Goal: Task Accomplishment & Management: Use online tool/utility

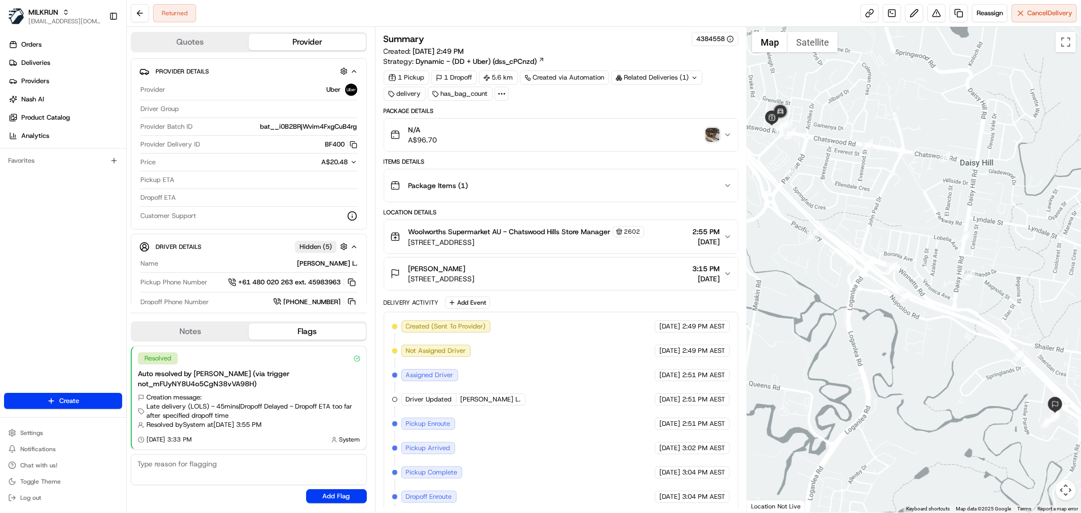
click at [715, 131] on img "button" at bounding box center [713, 135] width 14 height 14
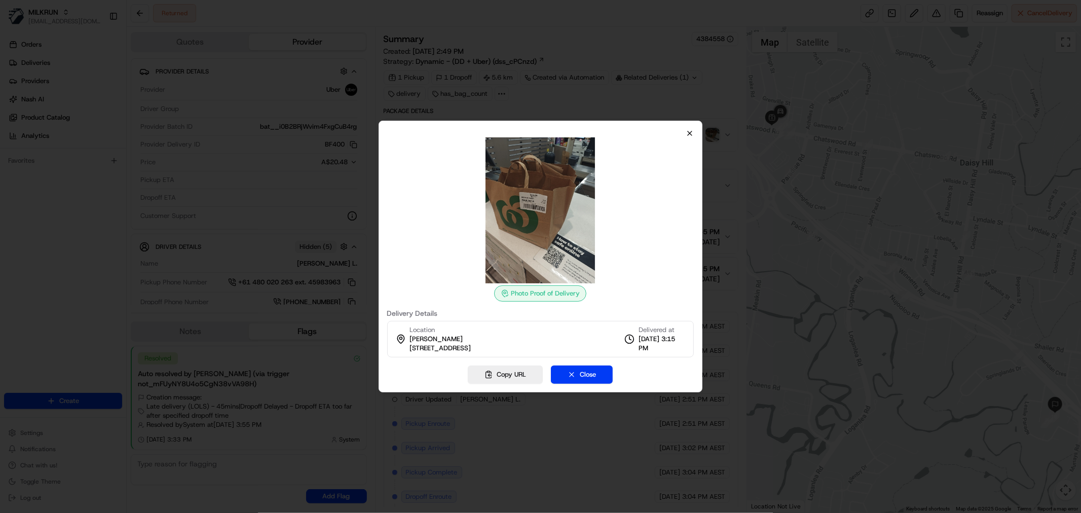
click at [693, 131] on icon "button" at bounding box center [690, 133] width 8 height 8
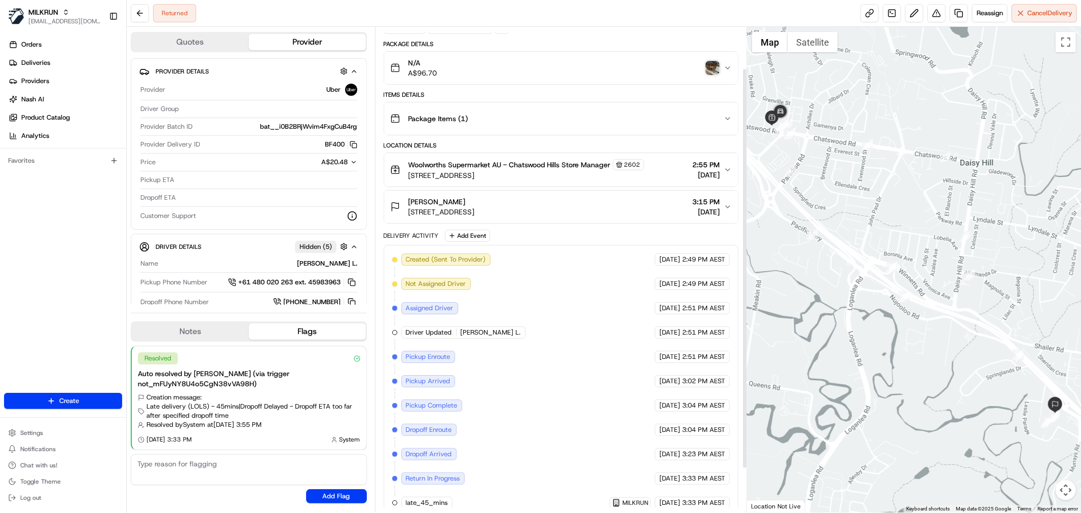
scroll to position [47, 0]
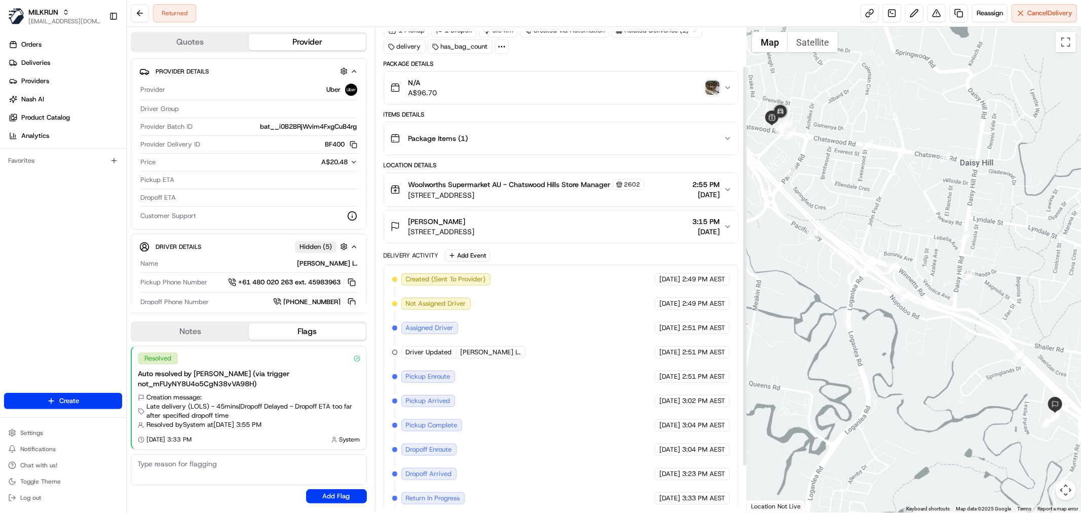
click at [713, 80] on div "N/A A$96.70" at bounding box center [557, 88] width 334 height 20
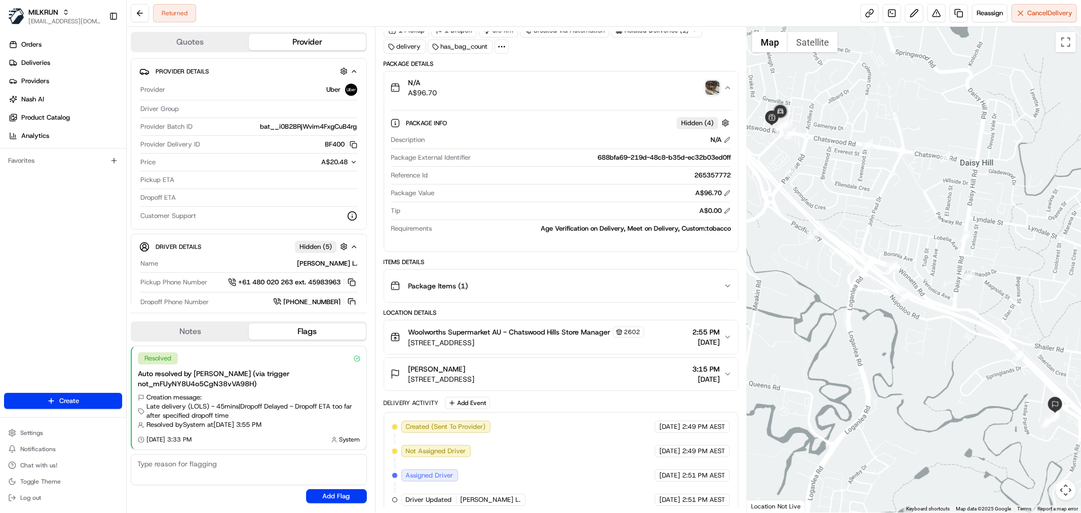
click at [714, 93] on img "button" at bounding box center [713, 88] width 14 height 14
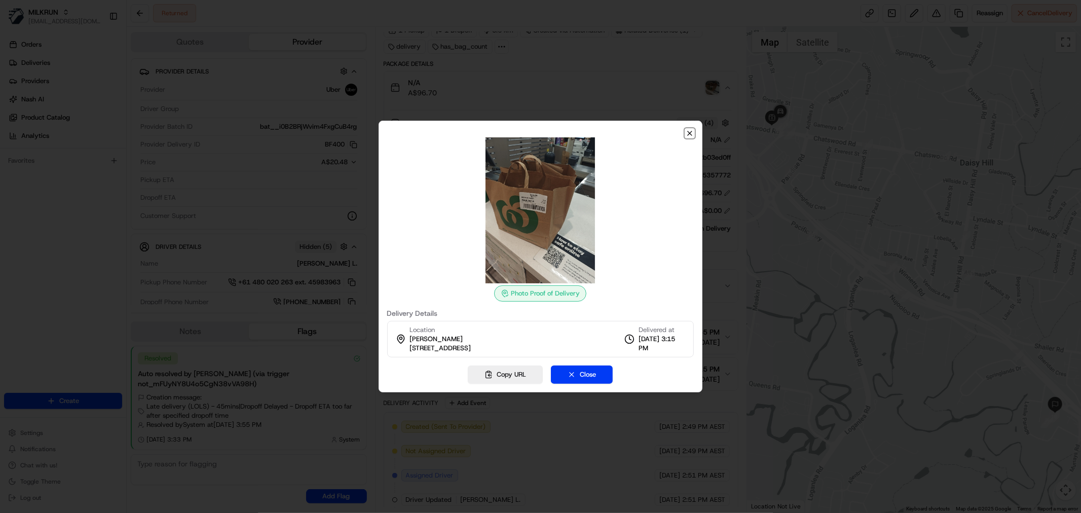
click at [693, 137] on icon "button" at bounding box center [690, 133] width 8 height 8
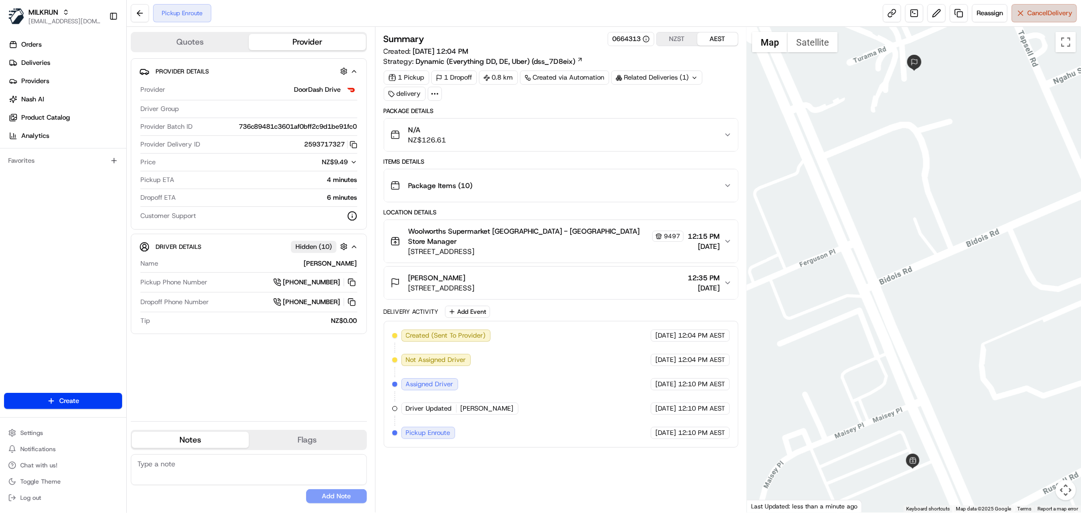
click at [1037, 15] on span "Cancel Delivery" at bounding box center [1050, 13] width 45 height 9
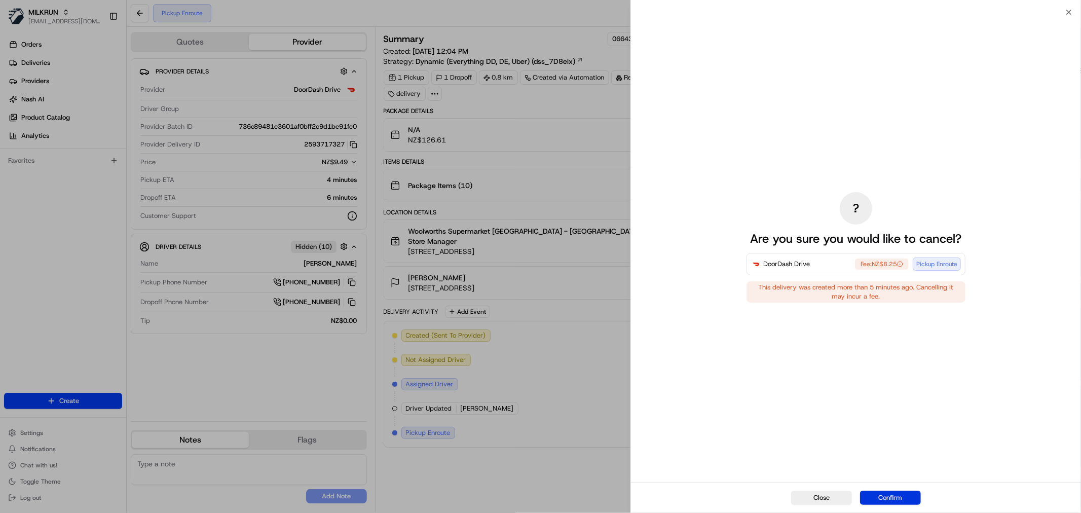
click at [885, 498] on button "Confirm" at bounding box center [890, 498] width 61 height 14
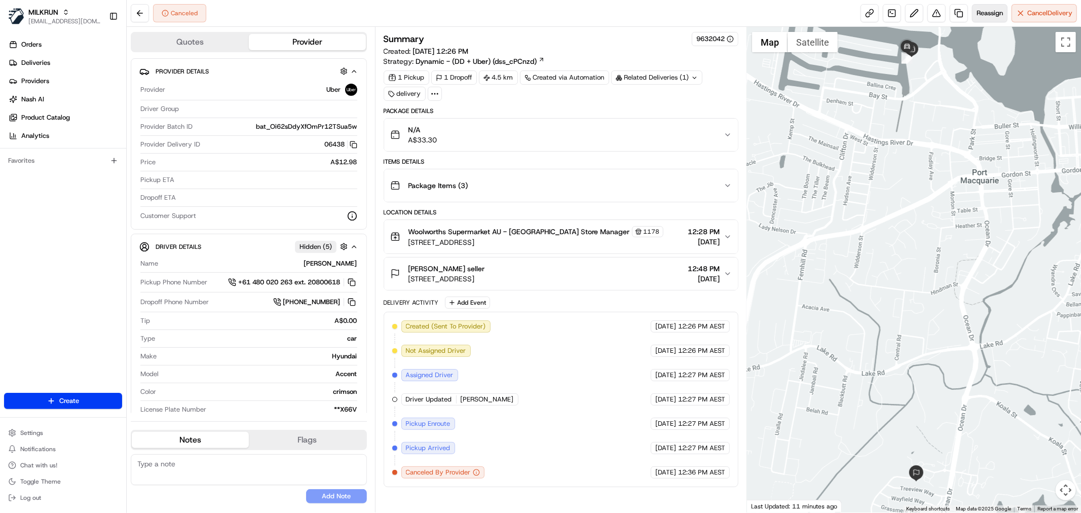
click at [994, 4] on button "Reassign" at bounding box center [989, 13] width 35 height 18
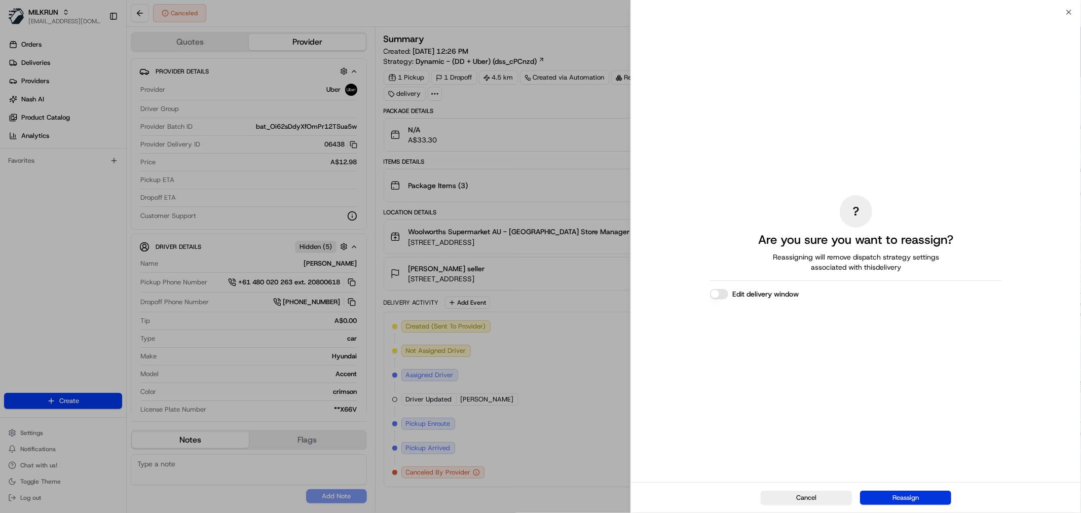
click at [926, 497] on button "Reassign" at bounding box center [905, 498] width 91 height 14
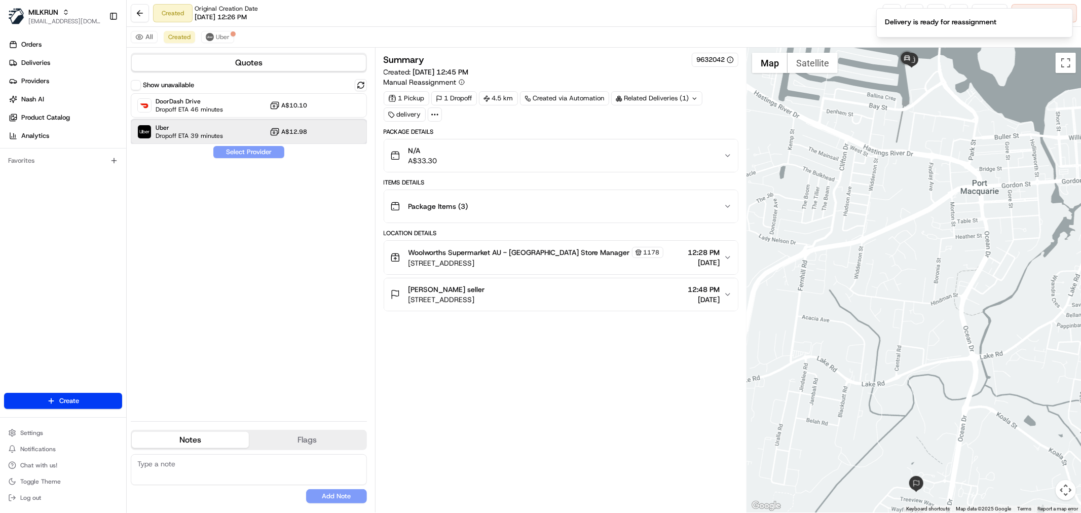
click at [246, 128] on div "Uber Dropoff ETA 39 minutes A$12.98" at bounding box center [249, 132] width 236 height 24
click at [242, 158] on button "Assign Provider" at bounding box center [249, 152] width 72 height 12
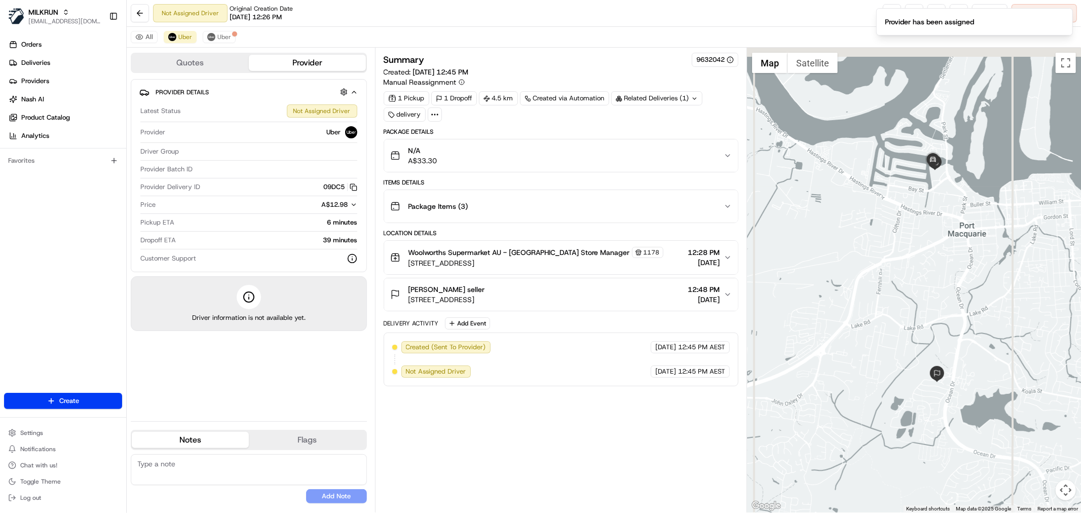
click at [946, 195] on div at bounding box center [914, 280] width 334 height 465
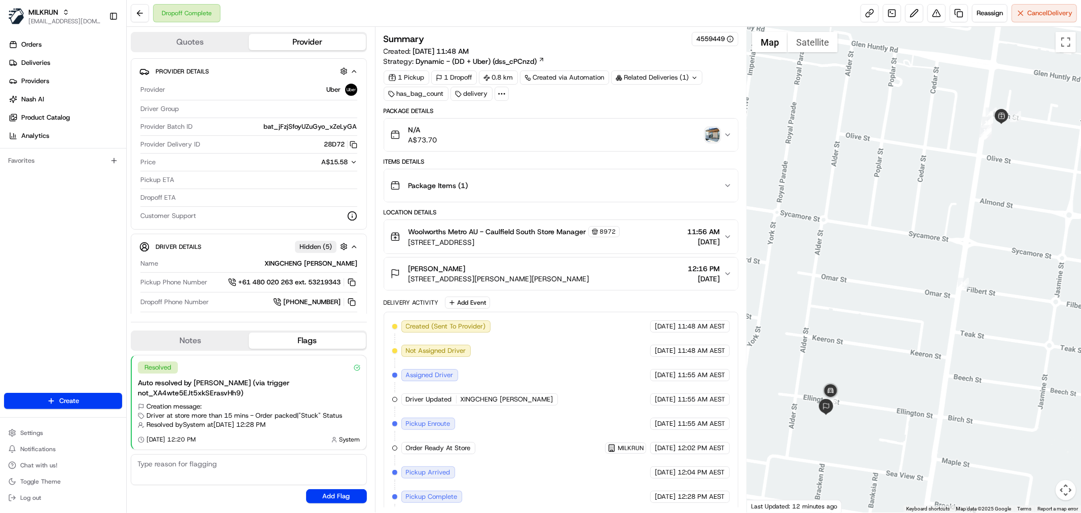
click at [715, 132] on img "button" at bounding box center [713, 135] width 14 height 14
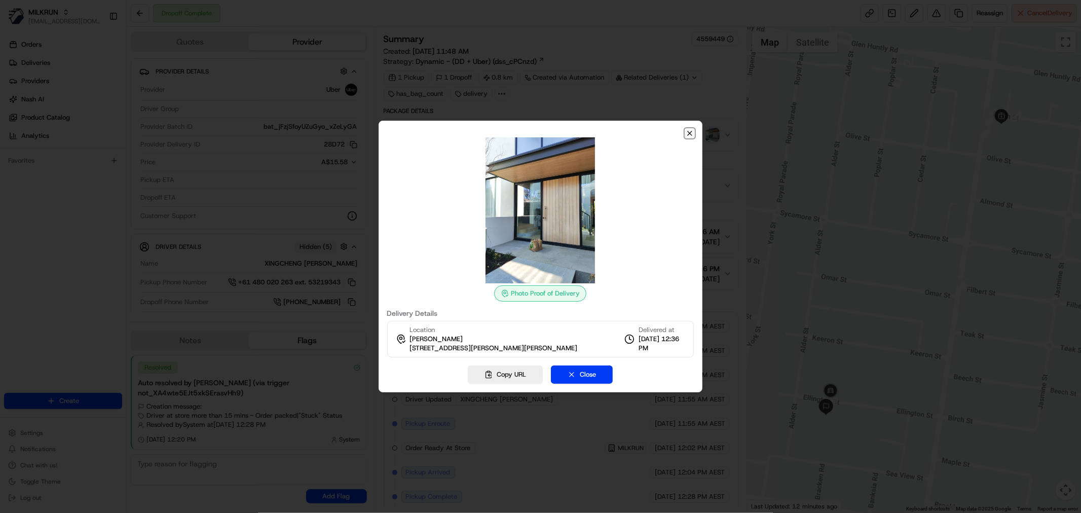
click at [692, 134] on icon "button" at bounding box center [690, 133] width 8 height 8
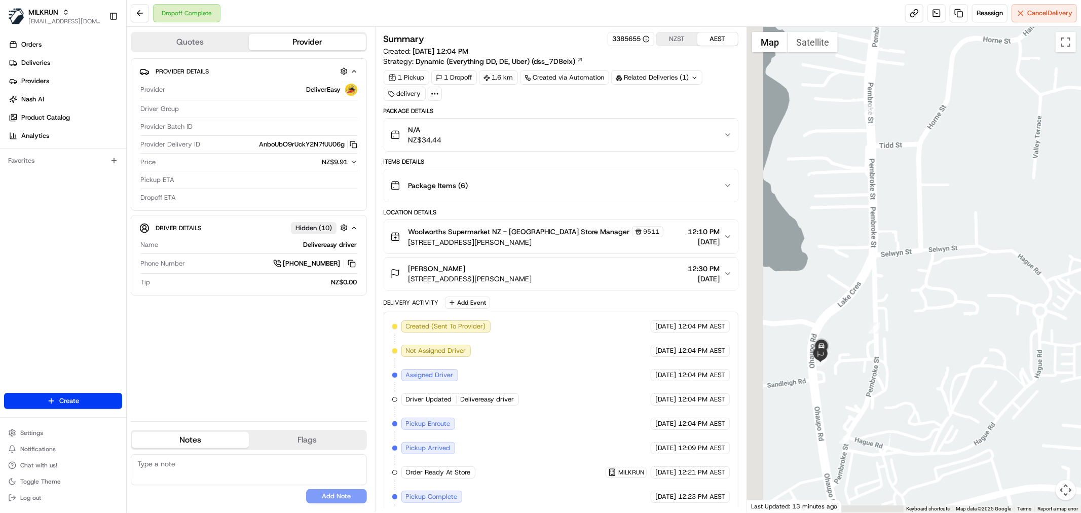
drag, startPoint x: 880, startPoint y: 441, endPoint x: 916, endPoint y: 362, distance: 87.1
click at [916, 362] on div at bounding box center [914, 270] width 334 height 486
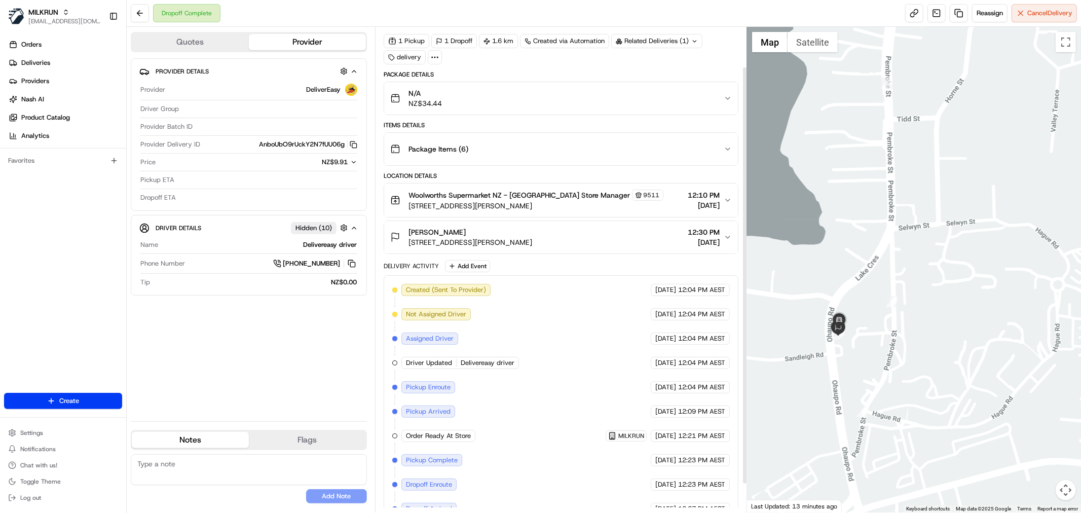
scroll to position [79, 0]
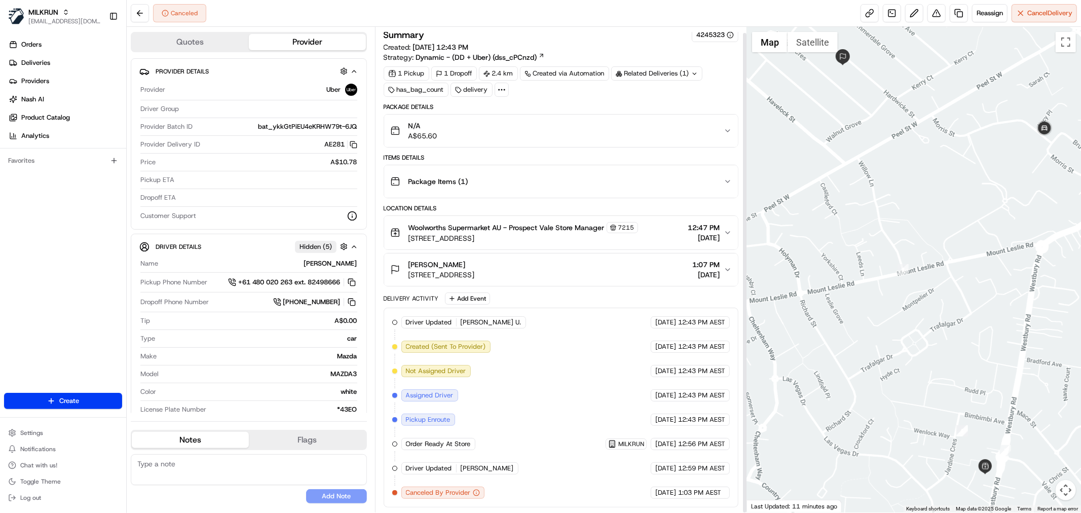
scroll to position [6, 0]
click at [985, 16] on span "Reassign" at bounding box center [990, 13] width 26 height 9
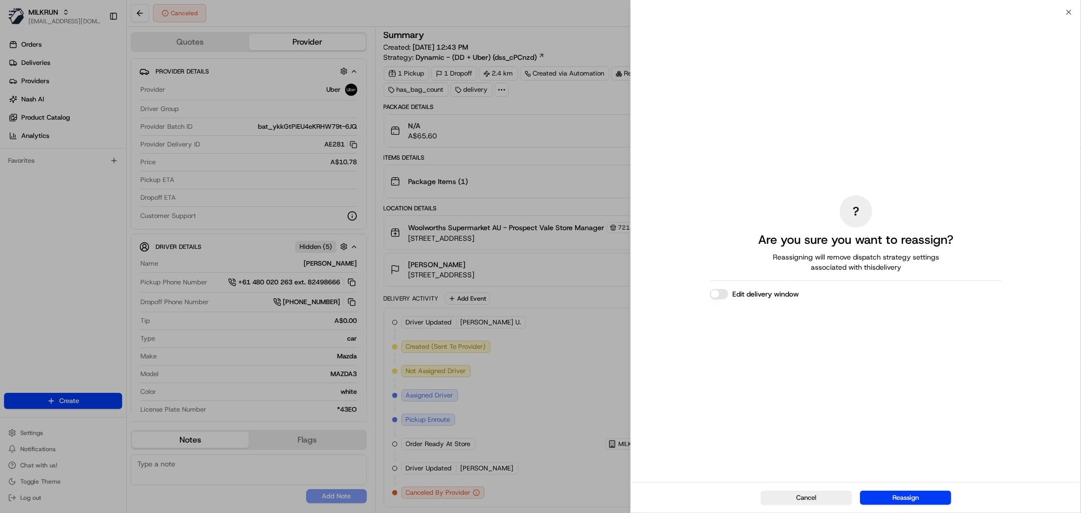
click at [888, 486] on div "Cancel Reassign" at bounding box center [856, 497] width 450 height 31
click at [892, 494] on button "Reassign" at bounding box center [905, 498] width 91 height 14
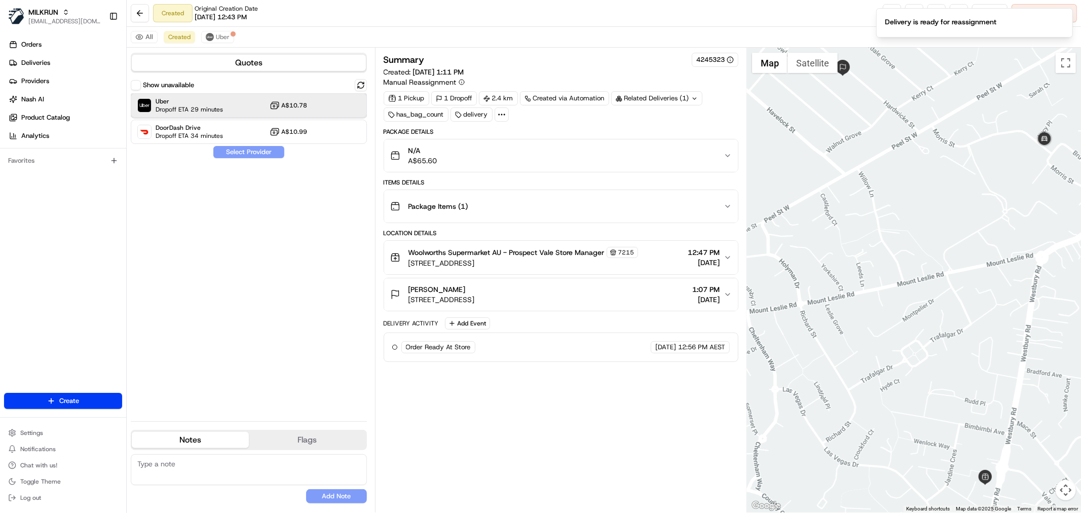
click at [200, 98] on span "Uber" at bounding box center [189, 101] width 67 height 8
click at [222, 153] on button "Assign Provider" at bounding box center [249, 152] width 72 height 12
click at [214, 34] on button "Uber" at bounding box center [217, 37] width 33 height 12
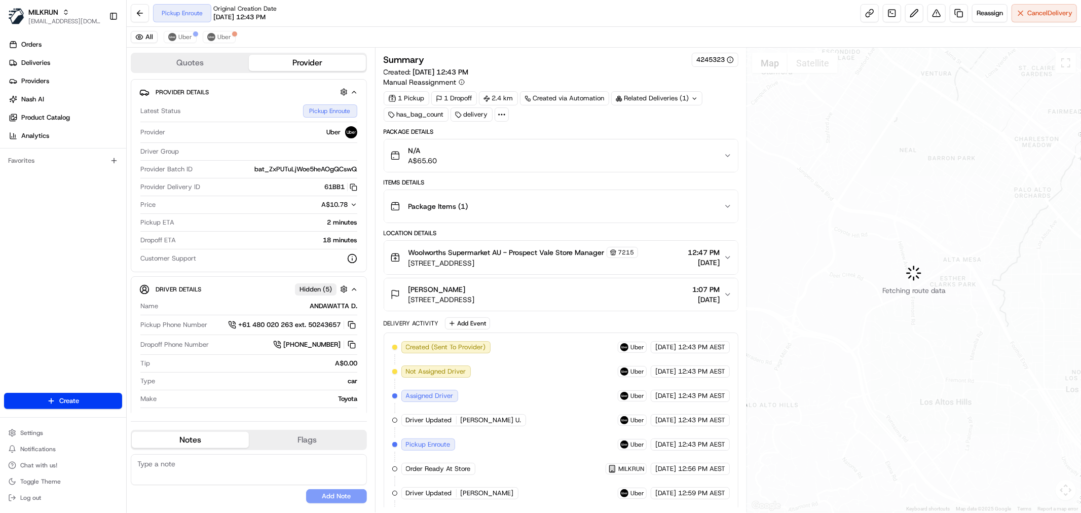
scroll to position [149, 0]
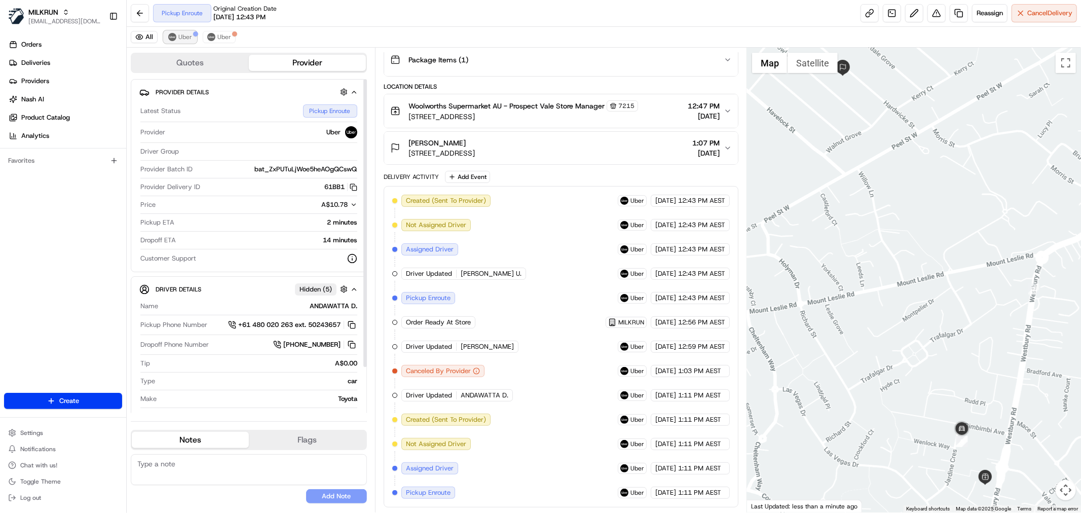
click at [185, 35] on span "Uber" at bounding box center [185, 37] width 14 height 8
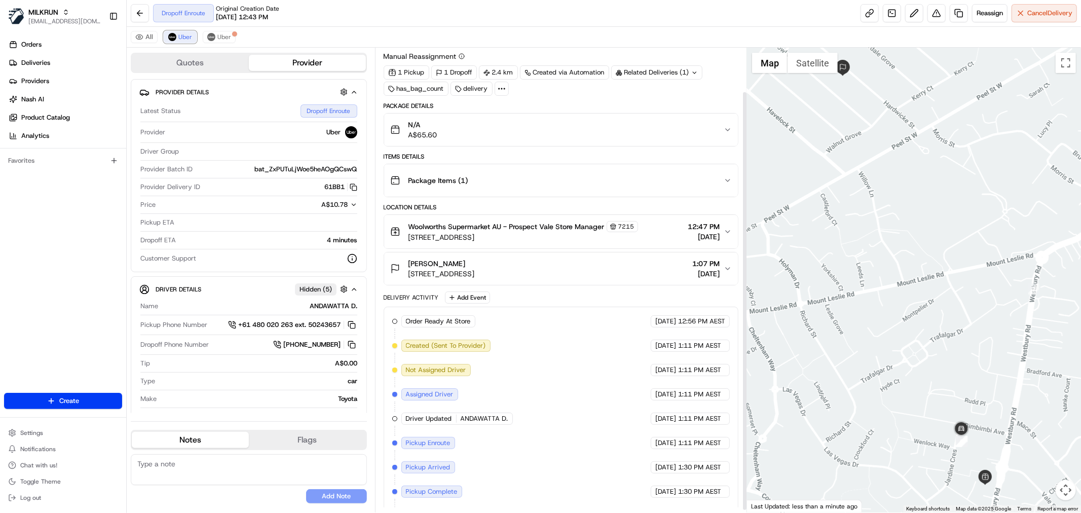
scroll to position [51, 0]
